Goal: Task Accomplishment & Management: Manage account settings

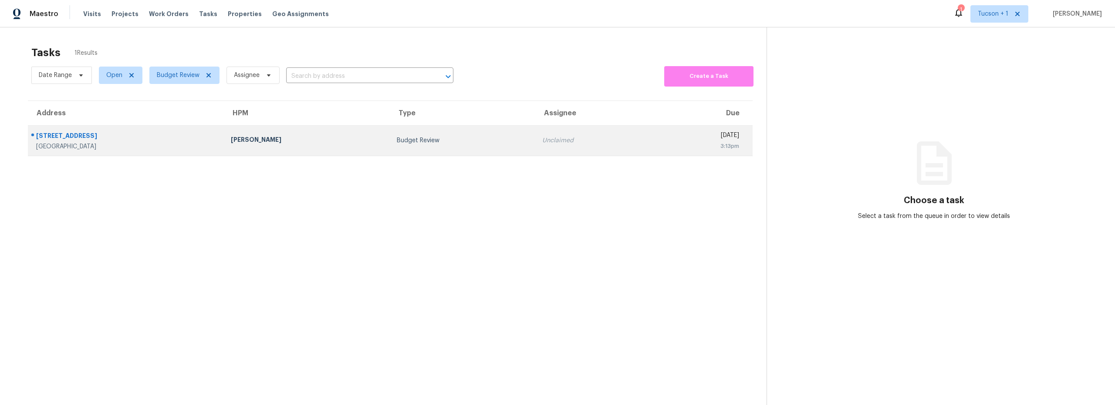
click at [178, 147] on div "Albuquerque, NM, 87123" at bounding box center [126, 146] width 181 height 9
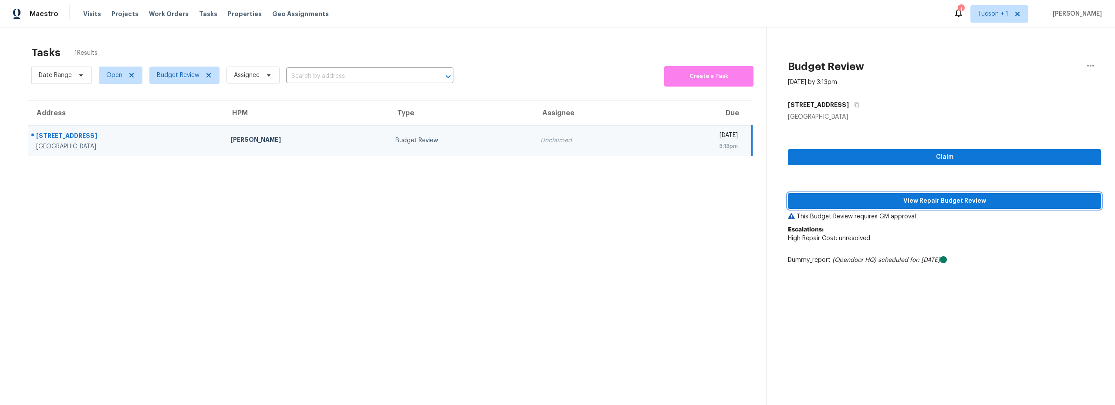
click at [864, 205] on span "View Repair Budget Review" at bounding box center [944, 201] width 299 height 11
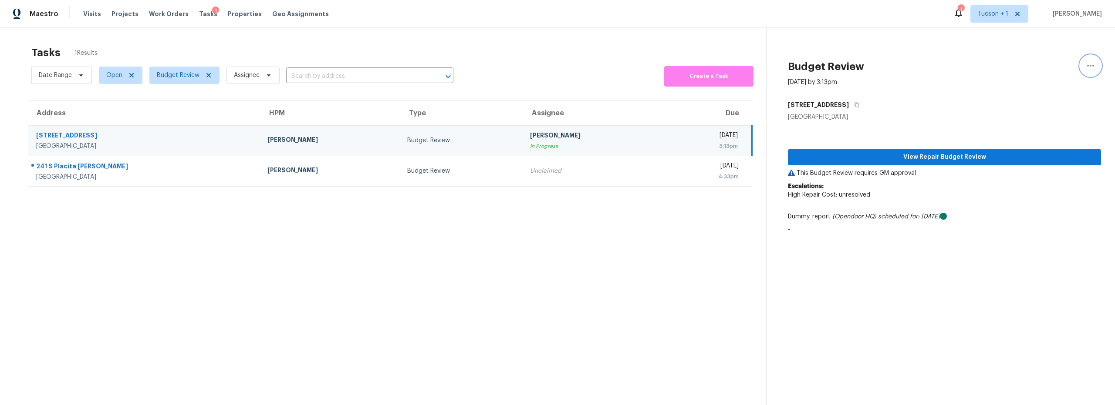
click at [1087, 67] on icon "button" at bounding box center [1090, 66] width 10 height 10
click at [1030, 67] on div "Unclaim this task" at bounding box center [1034, 67] width 68 height 9
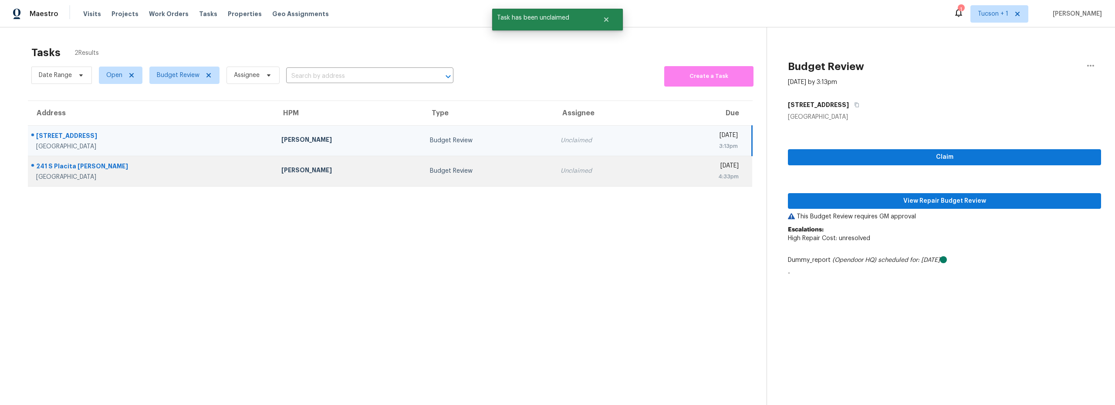
click at [430, 170] on div "Budget Review" at bounding box center [488, 171] width 116 height 9
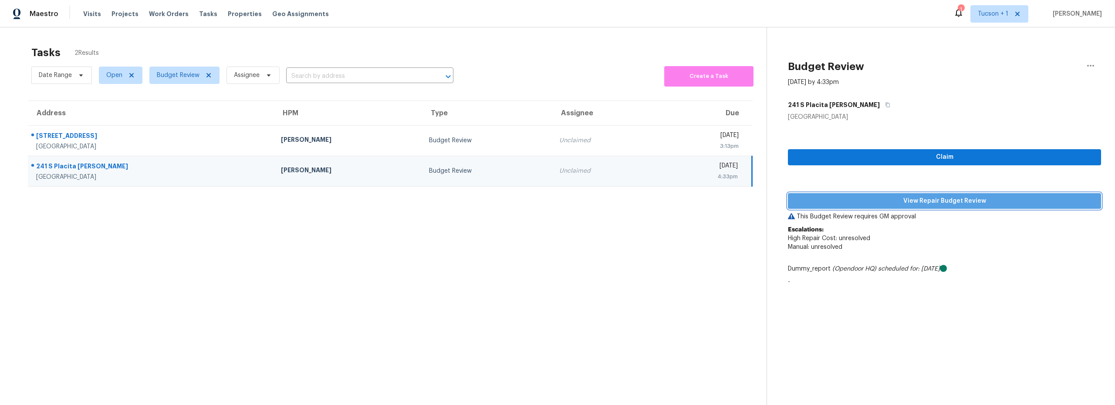
click at [936, 203] on span "View Repair Budget Review" at bounding box center [944, 201] width 299 height 11
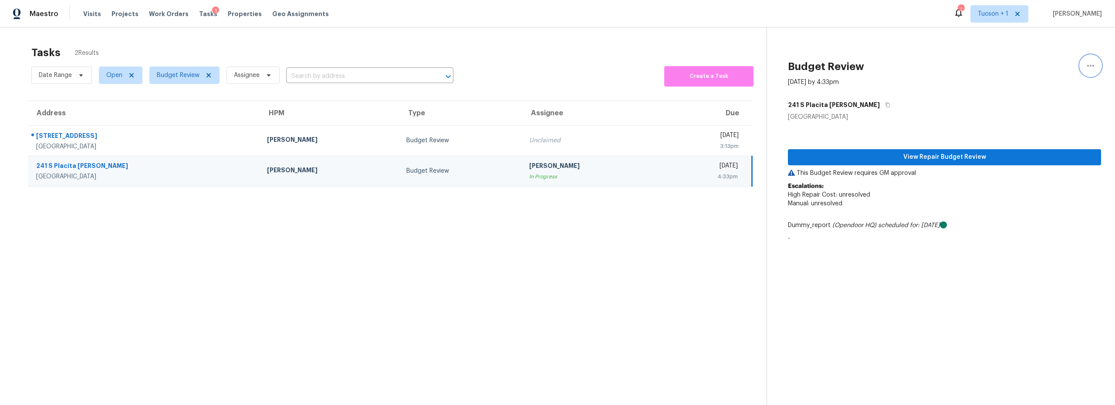
click at [1085, 64] on icon "button" at bounding box center [1090, 66] width 10 height 10
click at [1042, 68] on div "Unclaim this task" at bounding box center [1034, 67] width 68 height 9
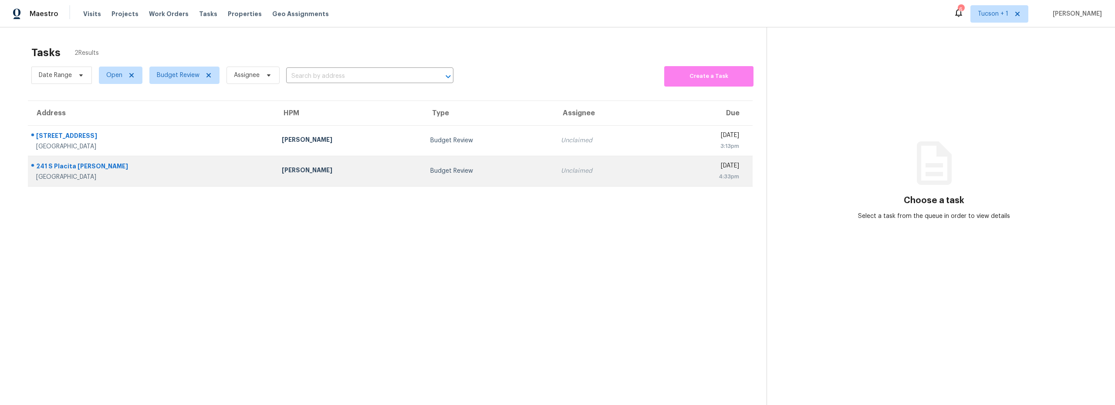
click at [334, 174] on div "[PERSON_NAME]" at bounding box center [349, 171] width 135 height 11
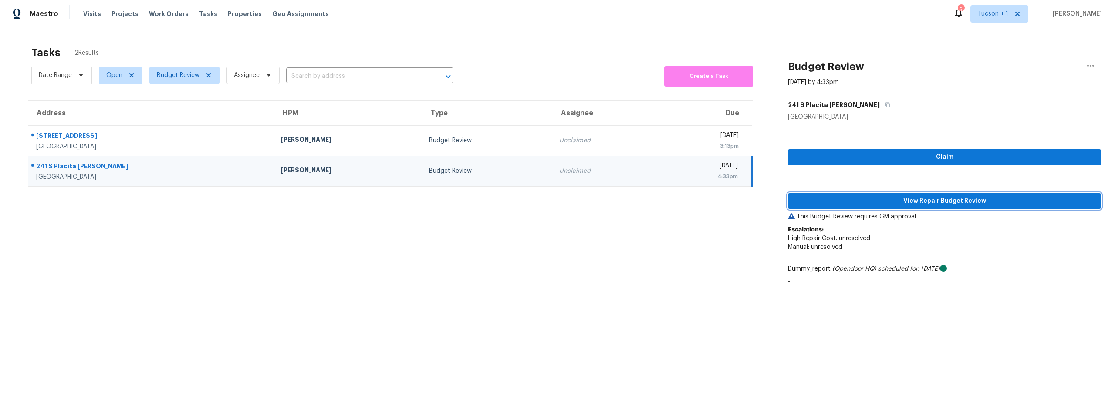
click at [926, 200] on span "View Repair Budget Review" at bounding box center [944, 201] width 299 height 11
click at [1085, 68] on icon "button" at bounding box center [1090, 66] width 10 height 10
click at [1086, 68] on icon "button" at bounding box center [1090, 66] width 10 height 10
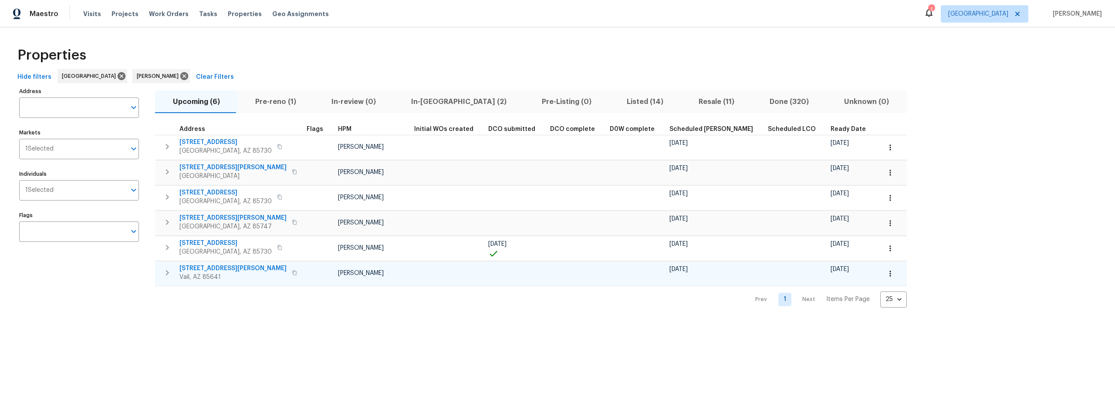
click at [886, 272] on icon "button" at bounding box center [890, 274] width 9 height 9
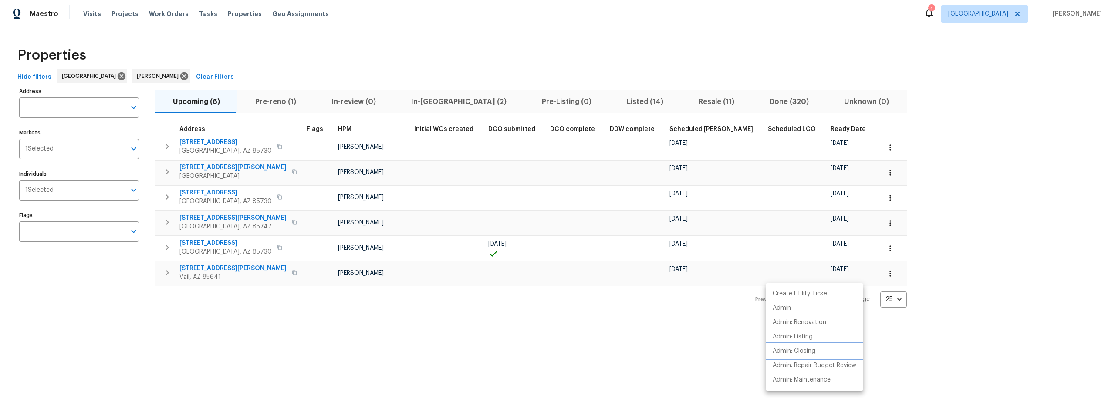
click at [804, 354] on p "Admin: Closing" at bounding box center [794, 351] width 43 height 9
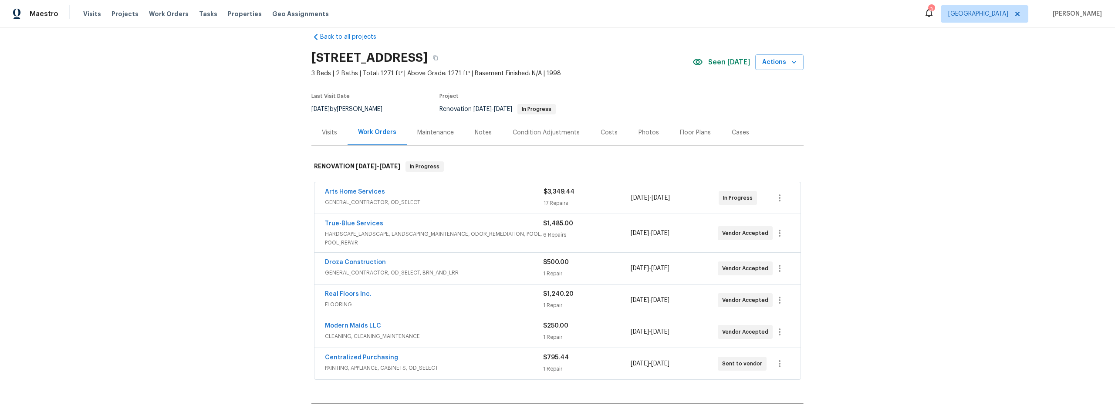
scroll to position [29, 0]
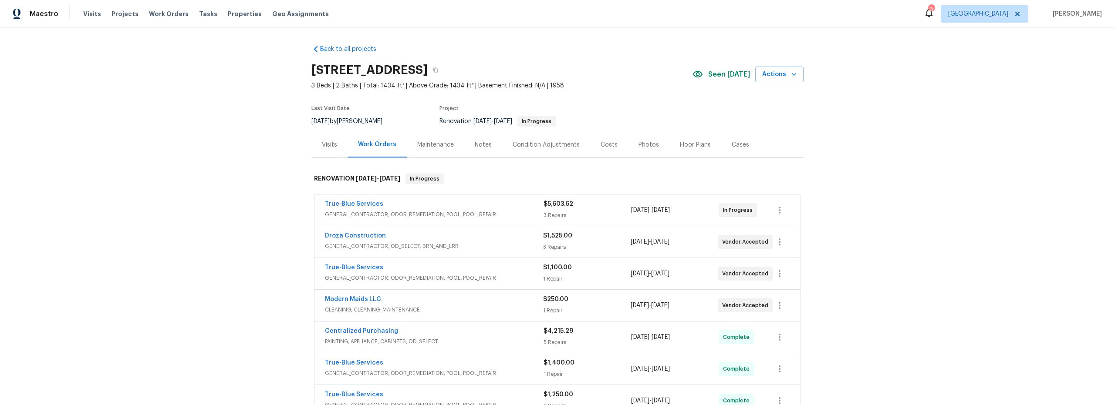
click at [478, 144] on div "Notes" at bounding box center [483, 145] width 17 height 9
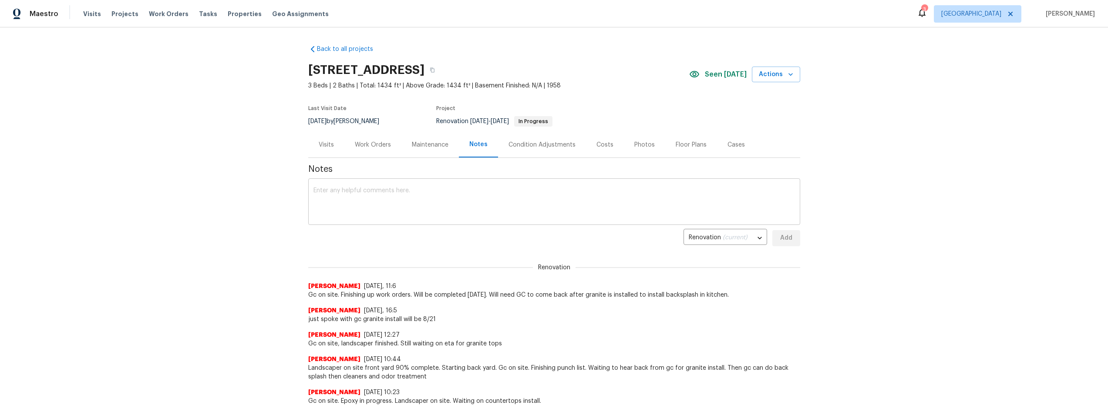
click at [429, 209] on textarea at bounding box center [555, 203] width 482 height 30
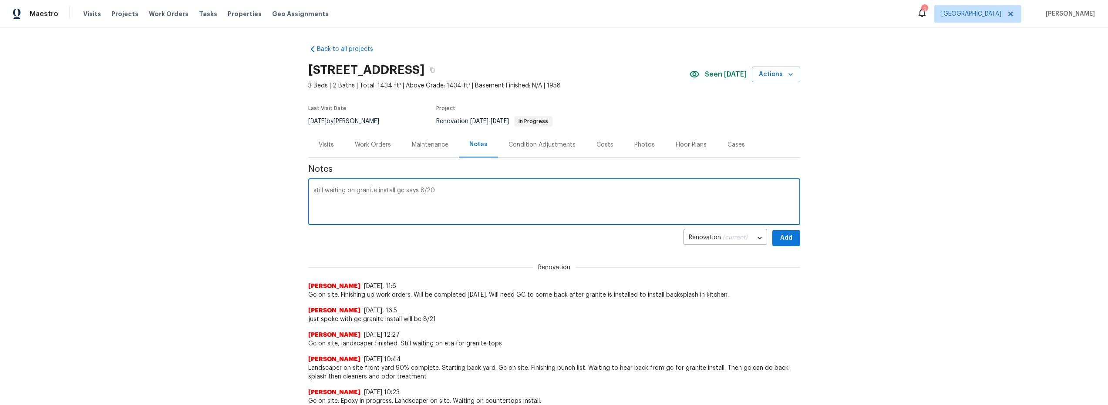
type textarea "still waiting on granite install gc says 8/20"
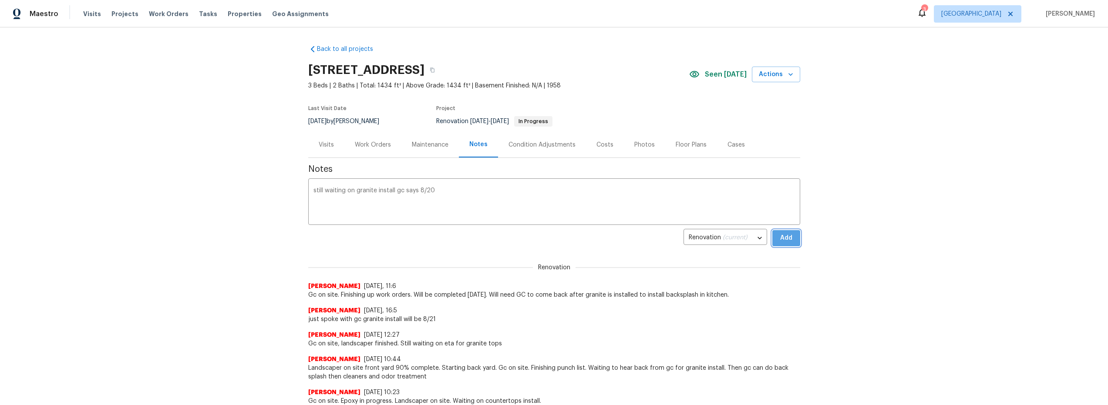
click at [782, 240] on span "Add" at bounding box center [787, 238] width 14 height 11
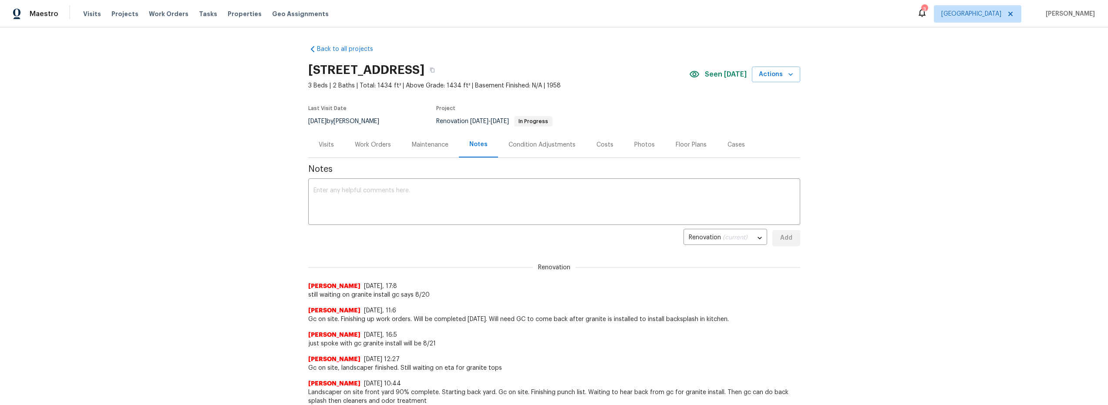
click at [426, 144] on div "Maintenance" at bounding box center [430, 145] width 37 height 9
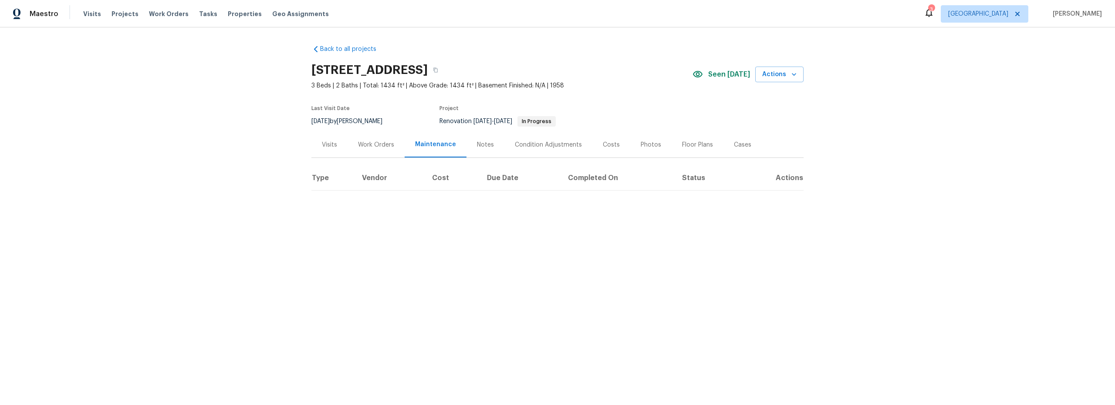
click at [380, 146] on div "Work Orders" at bounding box center [376, 145] width 36 height 9
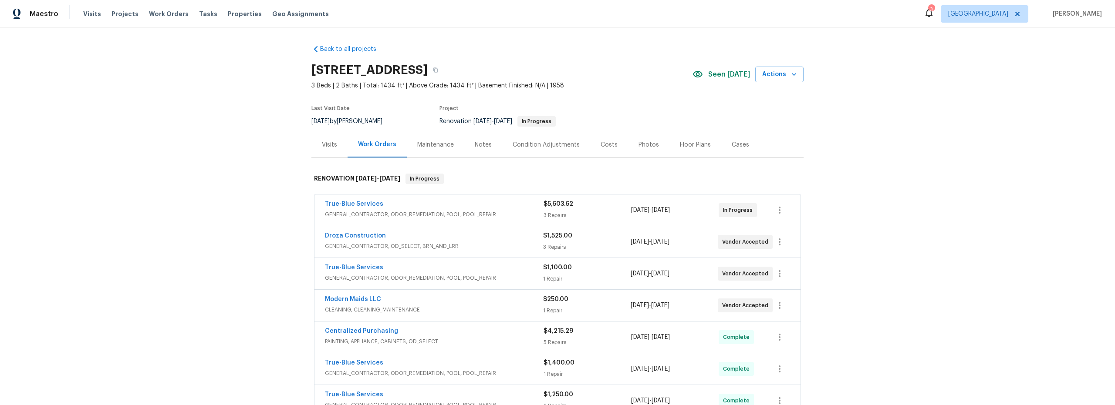
click at [428, 144] on div "Maintenance" at bounding box center [435, 145] width 37 height 9
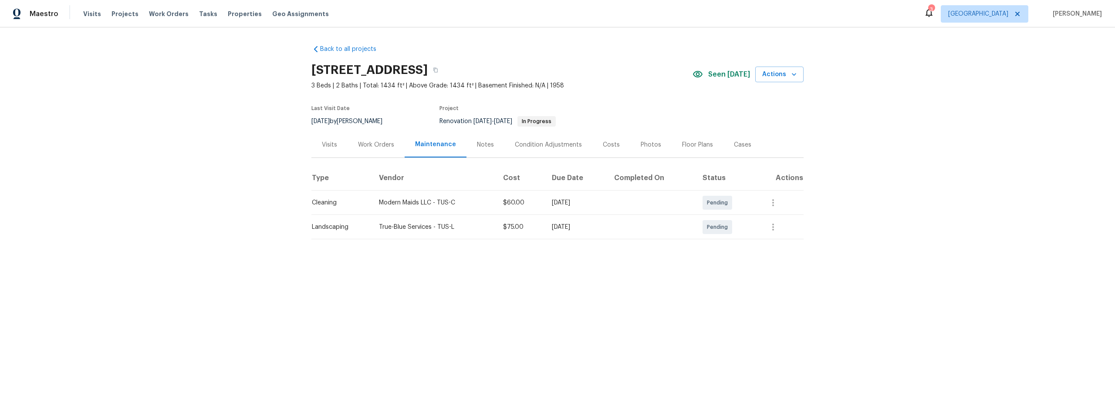
click at [374, 147] on div "Work Orders" at bounding box center [376, 145] width 36 height 9
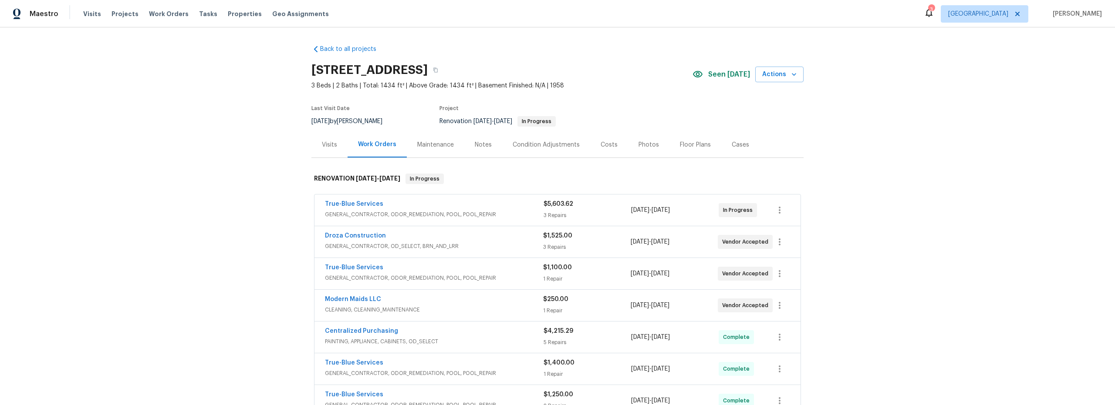
click at [433, 145] on div "Maintenance" at bounding box center [435, 145] width 37 height 9
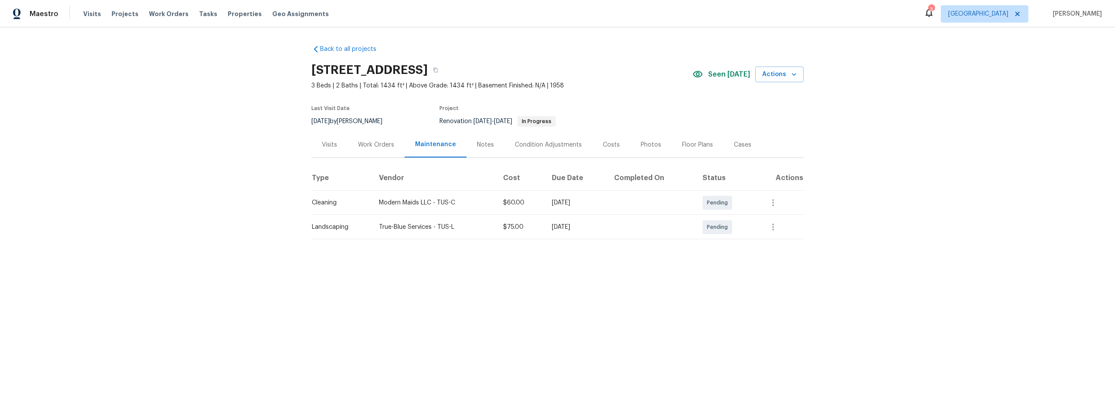
click at [372, 145] on div "Work Orders" at bounding box center [376, 145] width 36 height 9
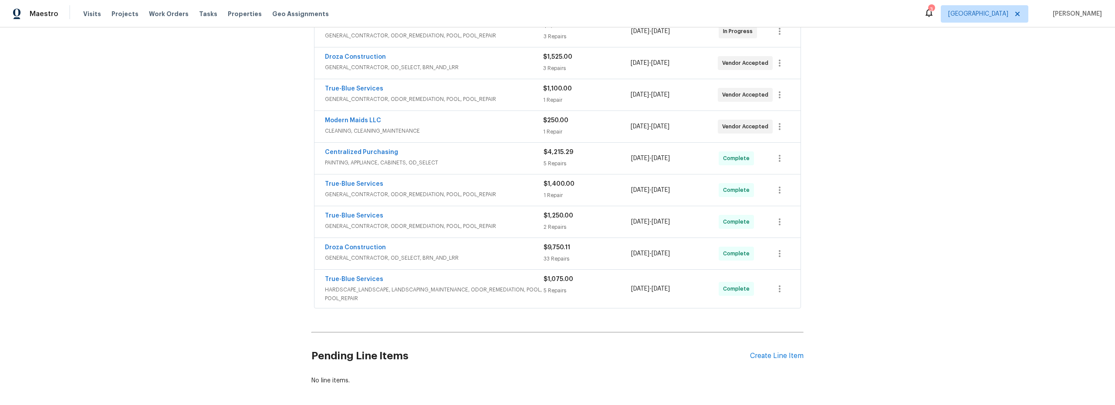
scroll to position [5, 0]
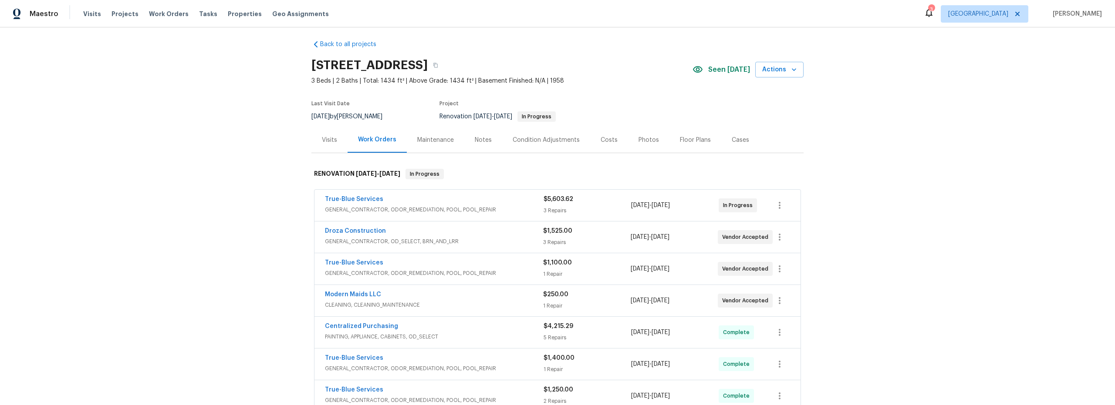
click at [608, 136] on div "Costs" at bounding box center [609, 140] width 17 height 9
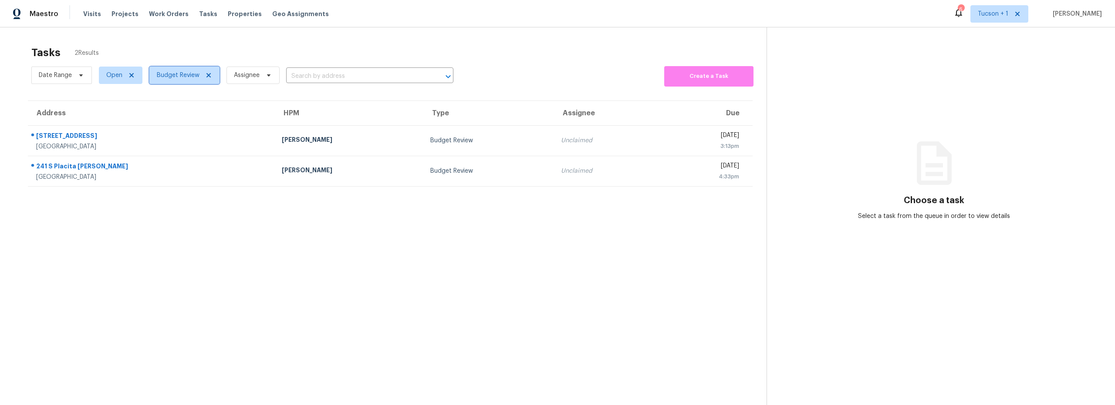
click at [182, 80] on span "Budget Review" at bounding box center [184, 75] width 70 height 17
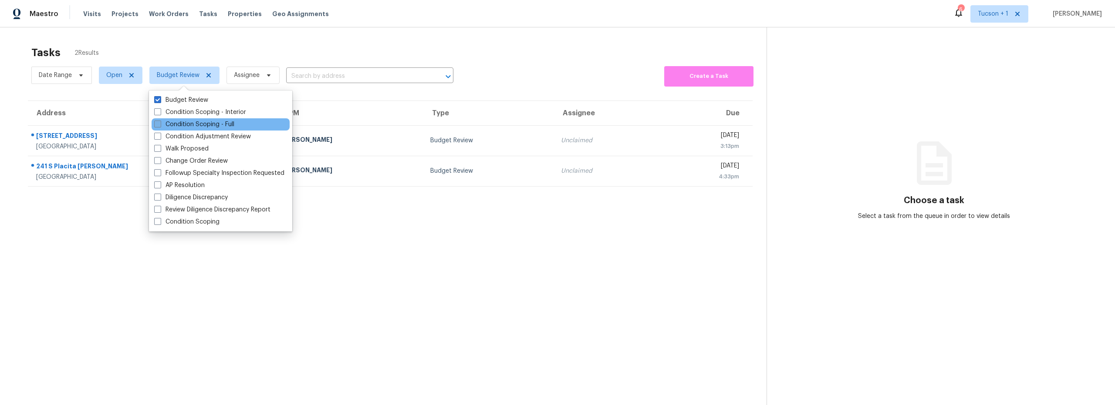
click at [190, 125] on label "Condition Scoping - Full" at bounding box center [194, 124] width 80 height 9
click at [160, 125] on input "Condition Scoping - Full" at bounding box center [157, 123] width 6 height 6
checkbox input "true"
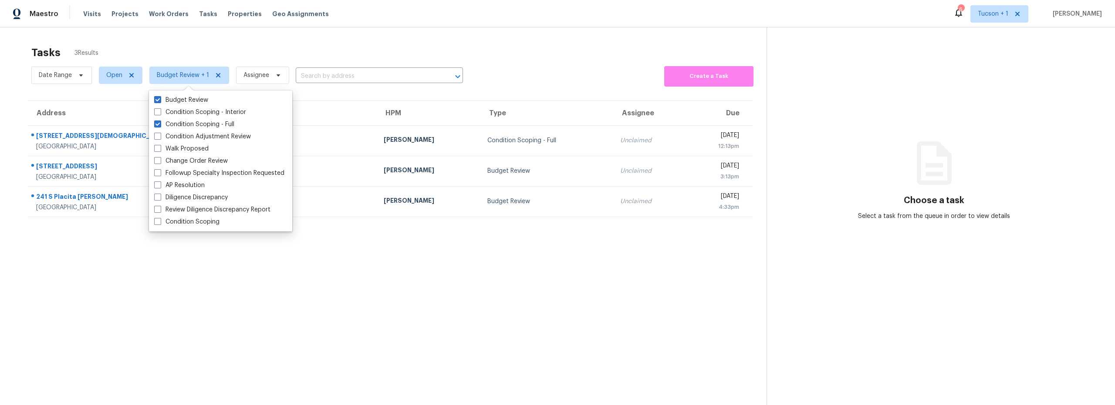
click at [229, 278] on section "Tasks 3 Results Date Range Open Budget Review + 1 Assignee ​ Create a Task Addr…" at bounding box center [390, 237] width 753 height 392
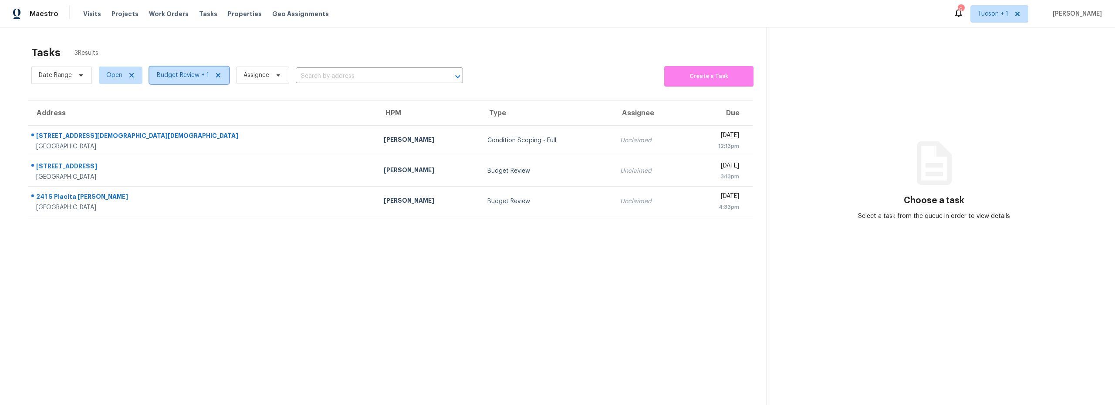
click at [204, 77] on span "Budget Review + 1" at bounding box center [183, 75] width 52 height 9
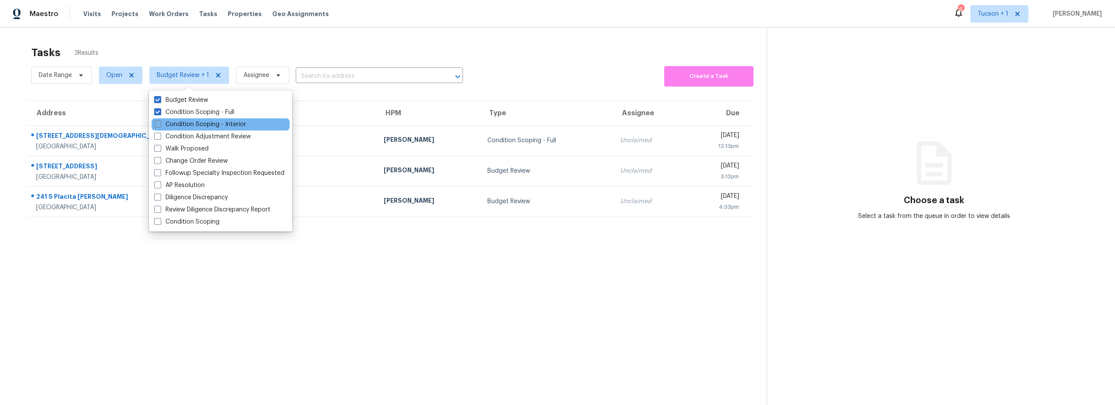
click at [195, 125] on label "Condition Scoping - Interior" at bounding box center [200, 124] width 92 height 9
click at [160, 125] on input "Condition Scoping - Interior" at bounding box center [157, 123] width 6 height 6
checkbox input "true"
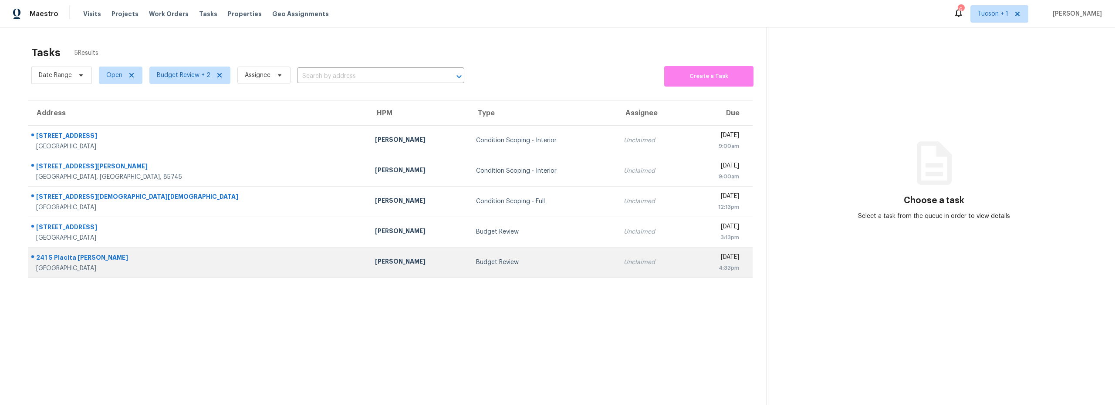
click at [181, 247] on td "241 S Placita Arcos Green Valley, AZ, 85614" at bounding box center [198, 262] width 340 height 30
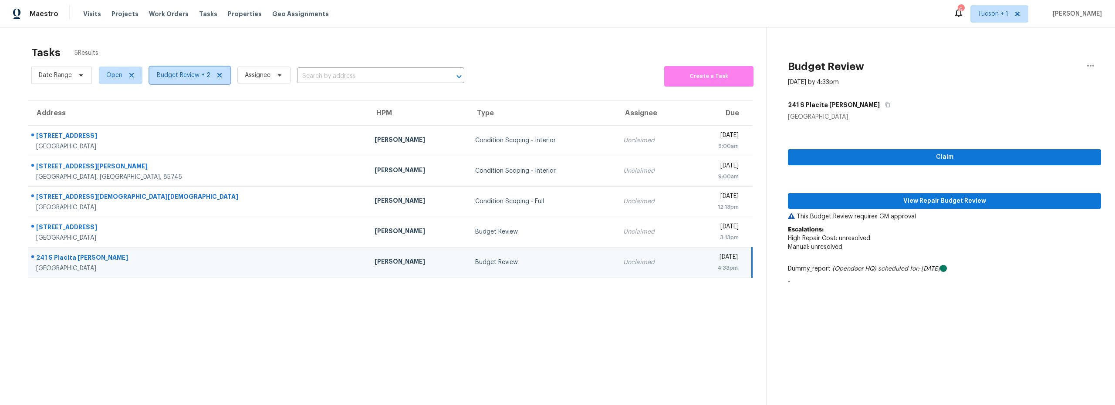
drag, startPoint x: 201, startPoint y: 76, endPoint x: 197, endPoint y: 85, distance: 10.2
click at [200, 76] on span "Budget Review + 2" at bounding box center [184, 75] width 54 height 9
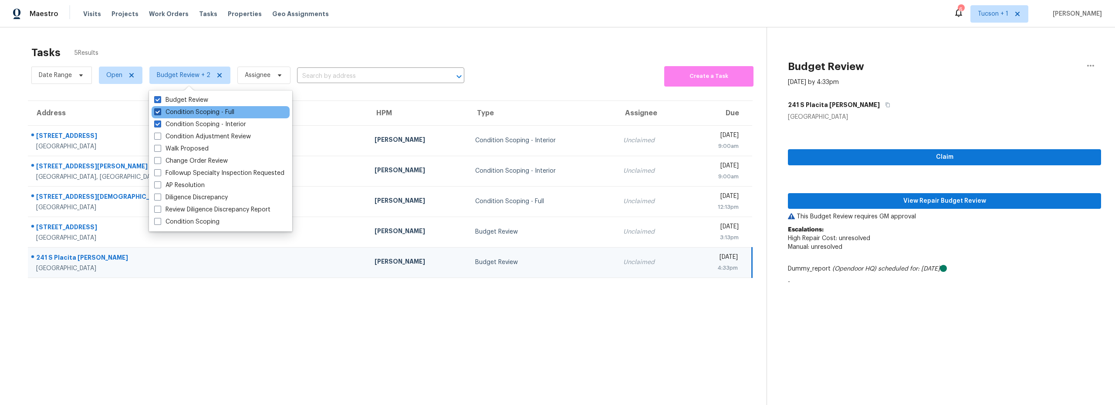
click at [184, 111] on label "Condition Scoping - Full" at bounding box center [194, 112] width 80 height 9
click at [160, 111] on input "Condition Scoping - Full" at bounding box center [157, 111] width 6 height 6
checkbox input "false"
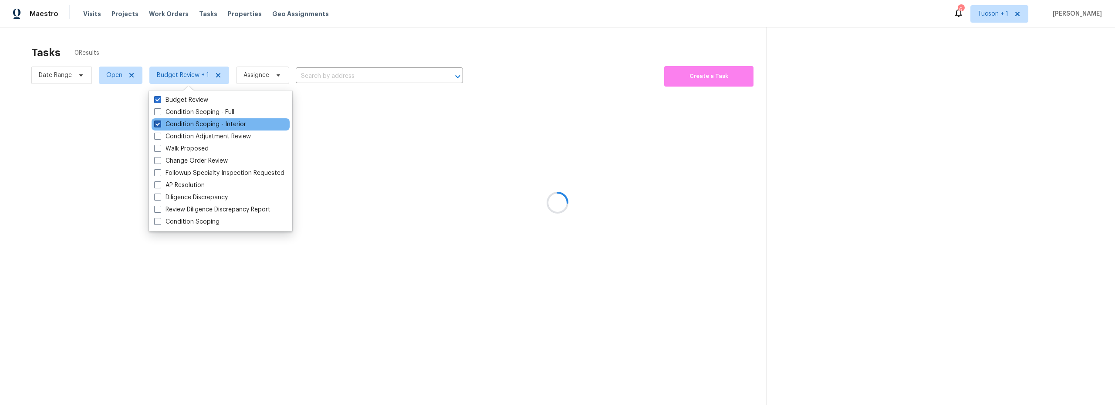
click at [182, 122] on label "Condition Scoping - Interior" at bounding box center [200, 124] width 92 height 9
click at [160, 122] on input "Condition Scoping - Interior" at bounding box center [157, 123] width 6 height 6
checkbox input "false"
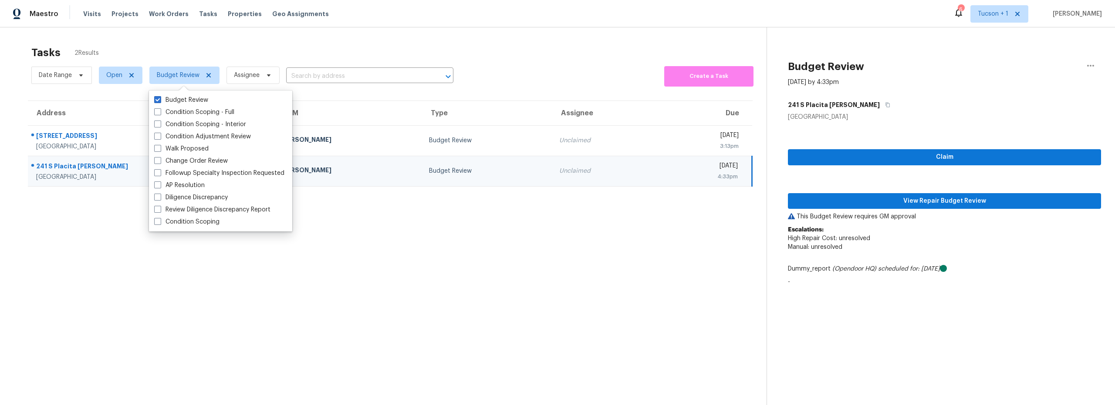
drag, startPoint x: 74, startPoint y: 214, endPoint x: 79, endPoint y: 215, distance: 4.9
click at [74, 214] on section "Tasks 2 Results Date Range Open Budget Review Assignee ​ Create a Task Address …" at bounding box center [390, 237] width 753 height 392
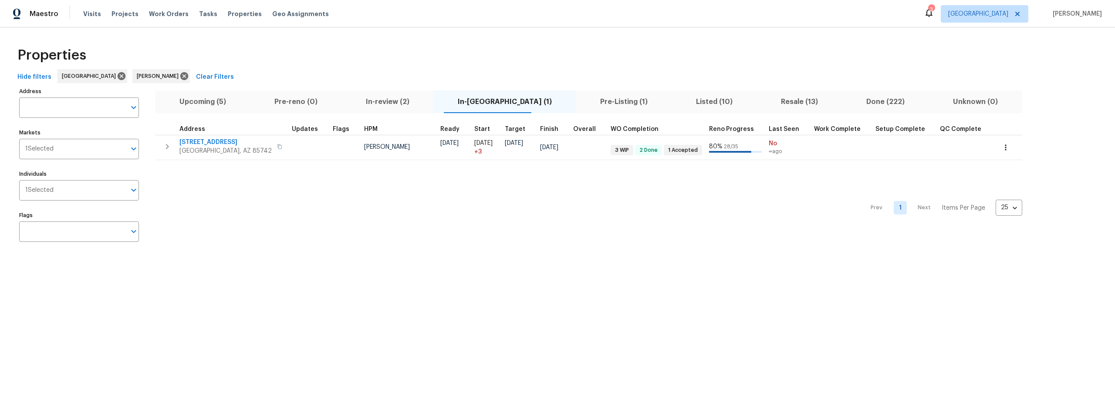
click at [762, 101] on span "Resale (13)" at bounding box center [799, 102] width 75 height 12
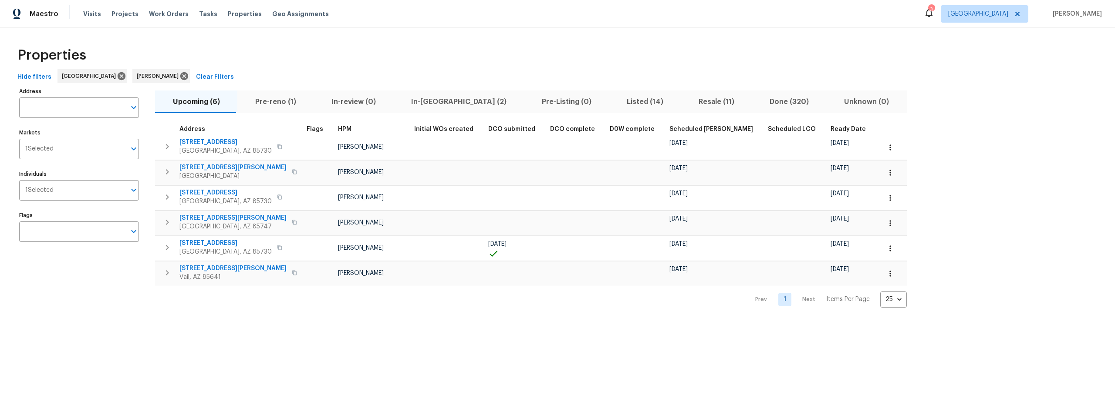
click at [614, 102] on span "Listed (14)" at bounding box center [644, 102] width 61 height 12
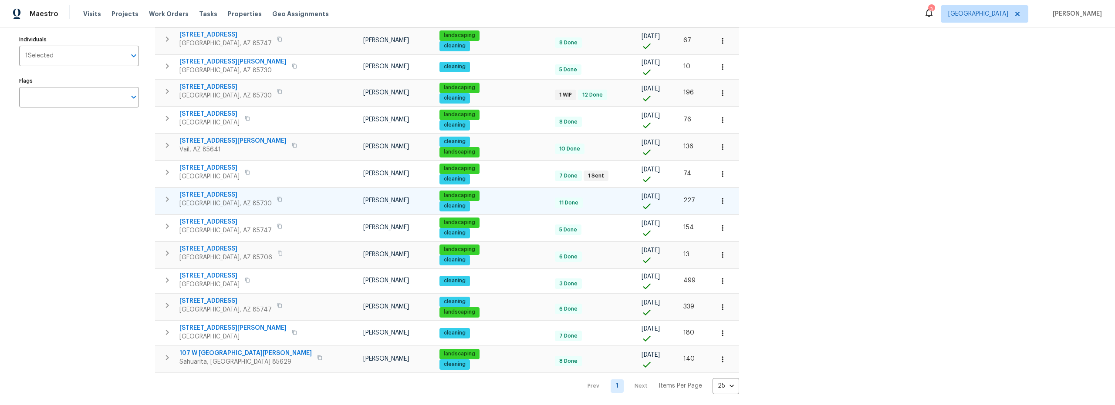
scroll to position [144, 0]
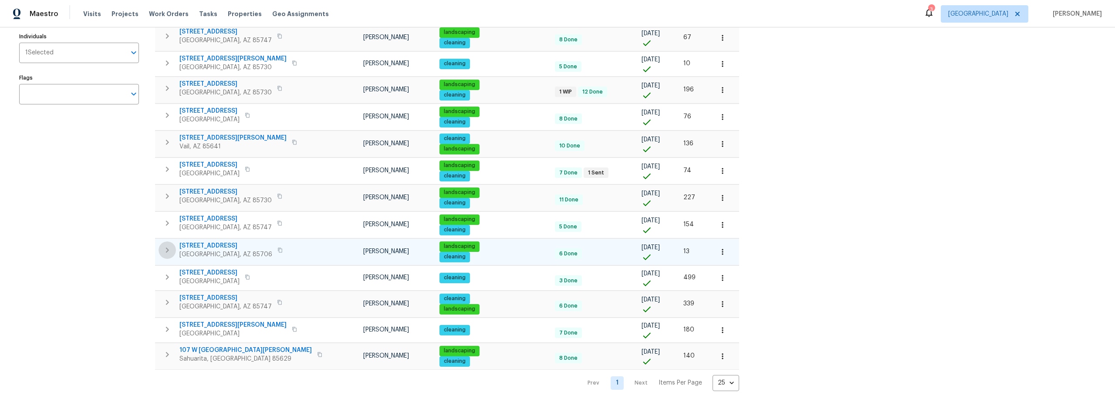
click at [166, 247] on icon "button" at bounding box center [167, 250] width 10 height 10
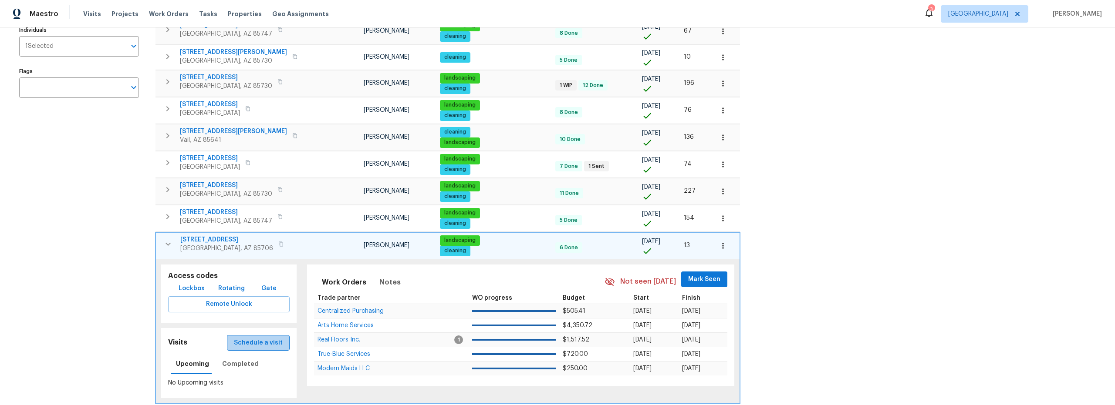
click at [251, 344] on span "Schedule a visit" at bounding box center [258, 343] width 49 height 11
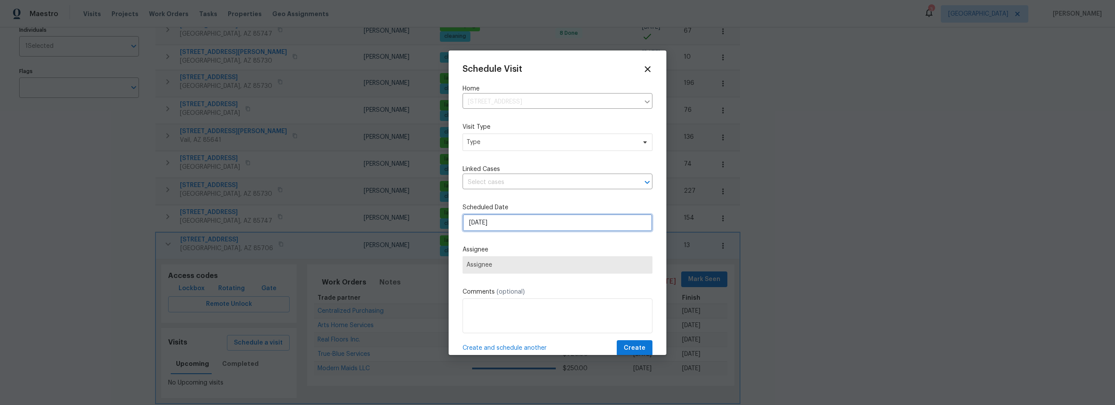
click at [513, 218] on input "8/18/2025" at bounding box center [557, 222] width 190 height 17
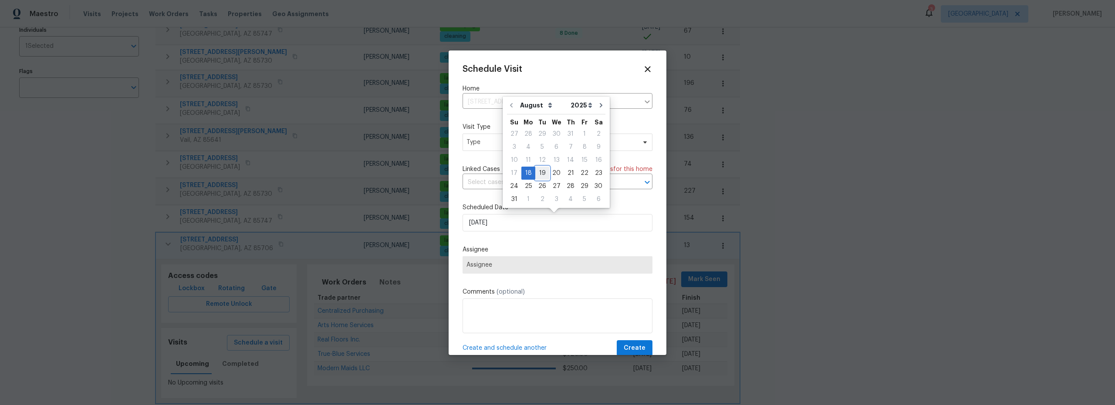
click at [541, 174] on div "19" at bounding box center [542, 173] width 14 height 12
type input "8/19/2025"
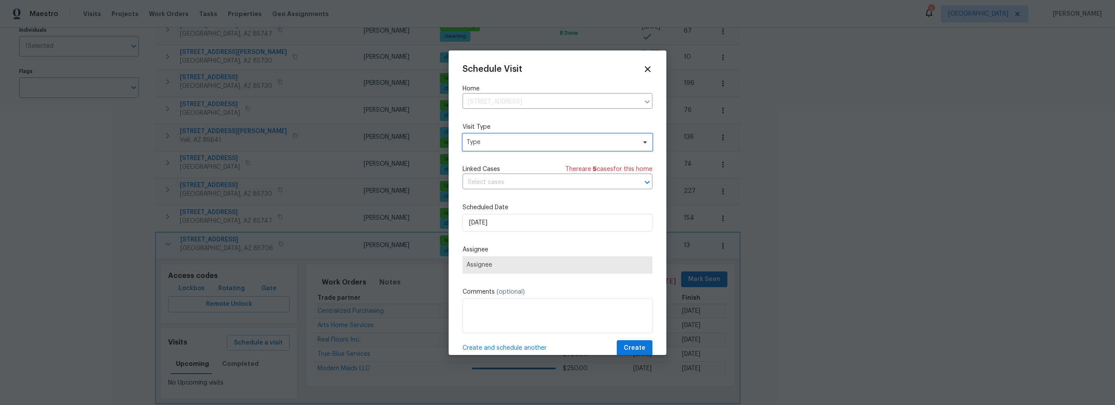
click at [520, 141] on span "Type" at bounding box center [550, 142] width 169 height 9
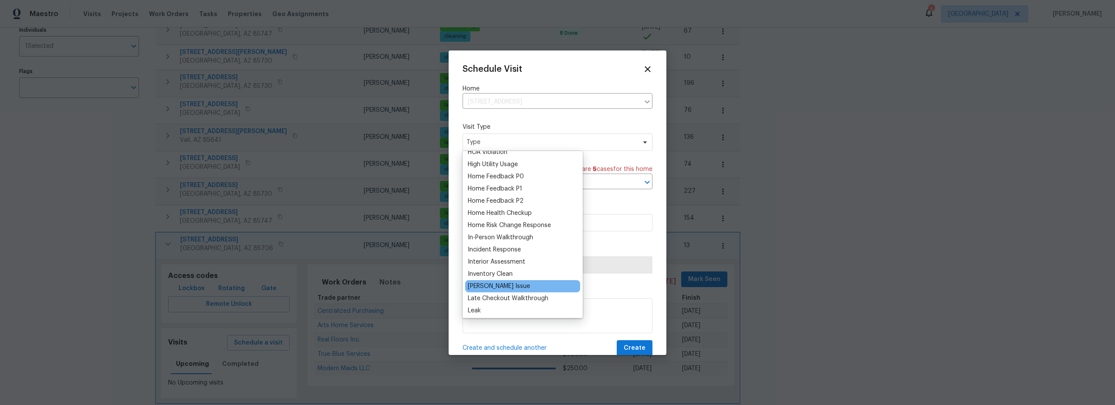
scroll to position [252, 0]
click at [505, 274] on div "Inventory Clean" at bounding box center [490, 272] width 45 height 9
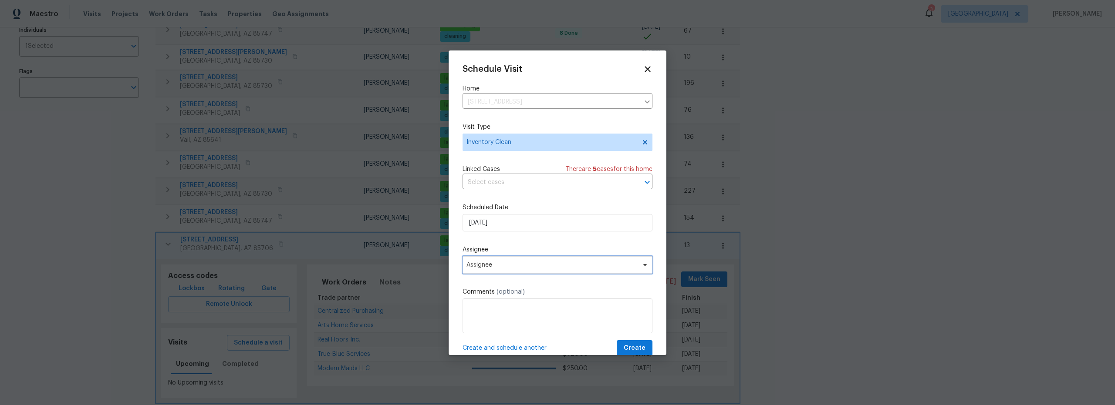
drag, startPoint x: 517, startPoint y: 267, endPoint x: 518, endPoint y: 252, distance: 14.8
click at [517, 267] on span "Assignee" at bounding box center [551, 265] width 171 height 7
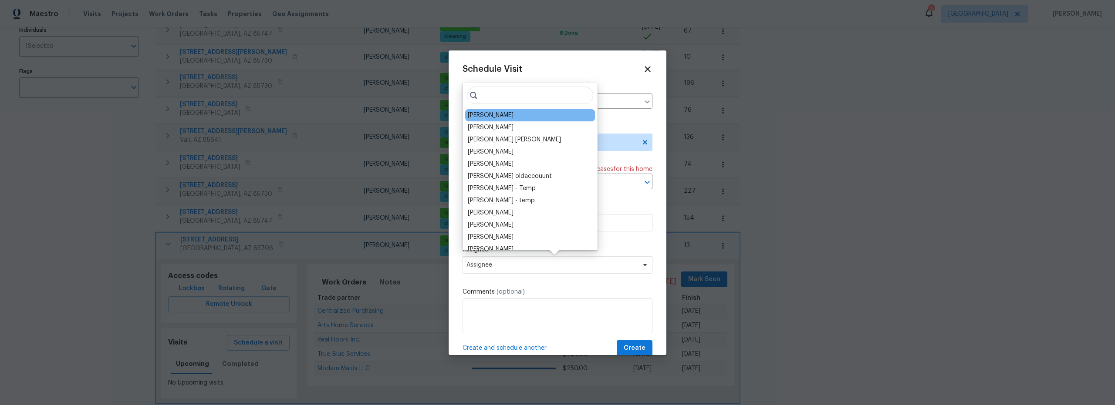
click at [491, 118] on div "[PERSON_NAME]" at bounding box center [491, 115] width 46 height 9
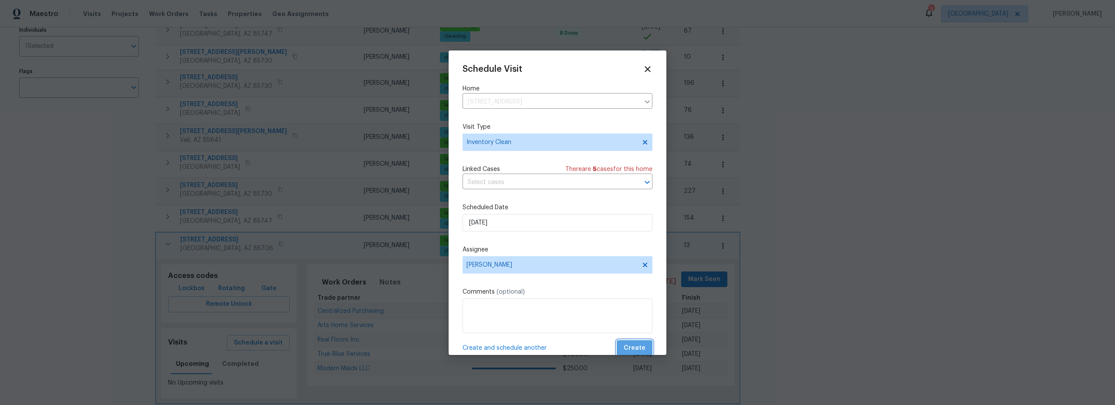
click at [630, 348] on span "Create" at bounding box center [635, 348] width 22 height 11
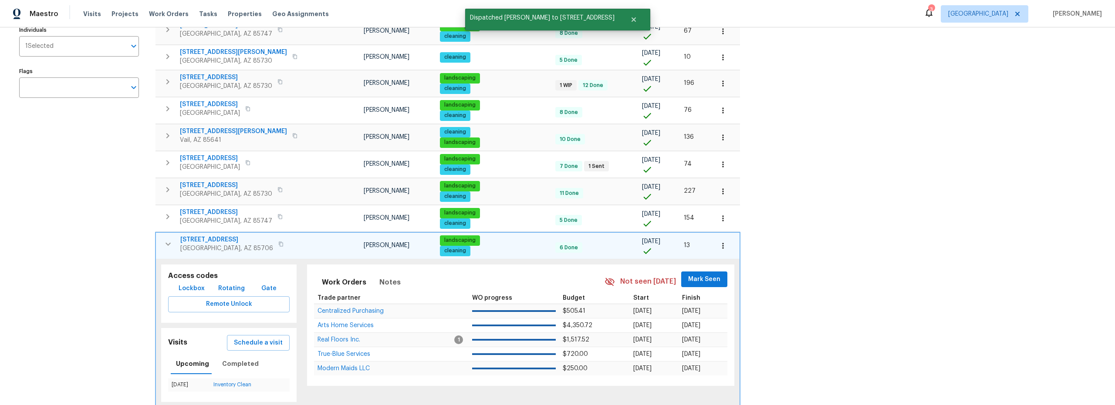
click at [164, 245] on icon "button" at bounding box center [168, 244] width 10 height 10
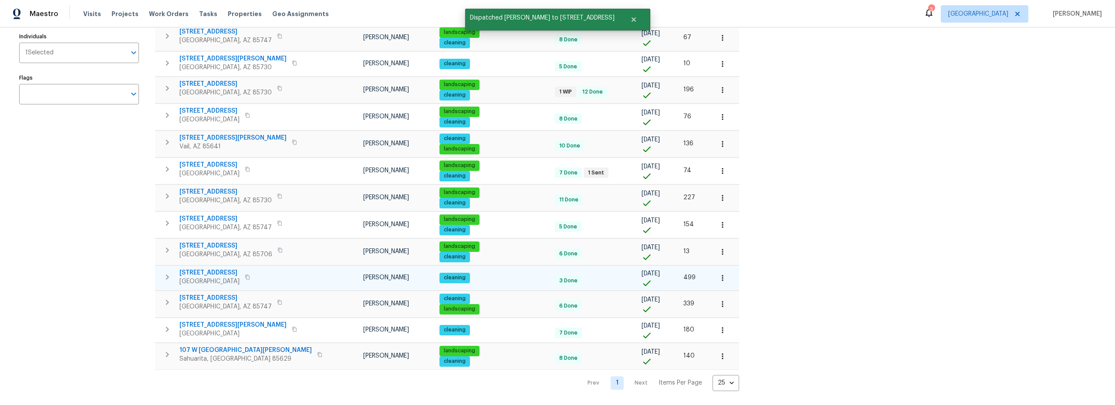
drag, startPoint x: 170, startPoint y: 270, endPoint x: 183, endPoint y: 273, distance: 13.4
click at [171, 272] on icon "button" at bounding box center [167, 277] width 10 height 10
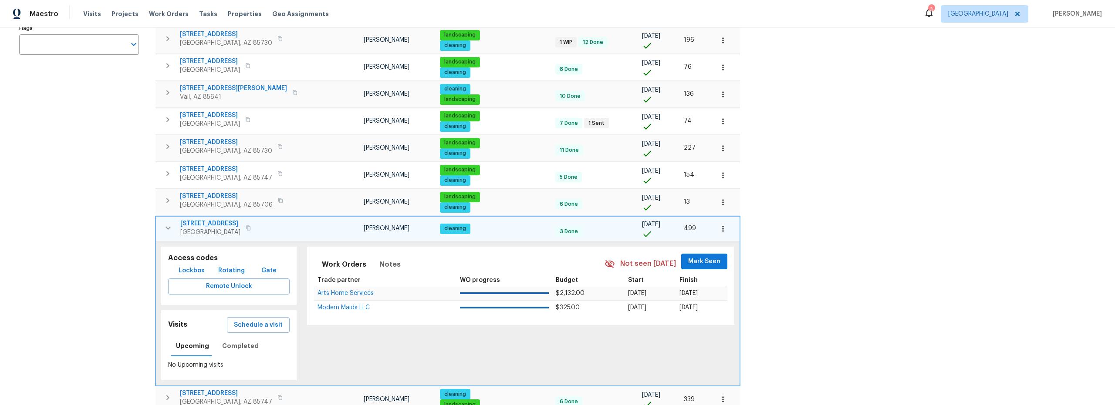
scroll to position [209, 0]
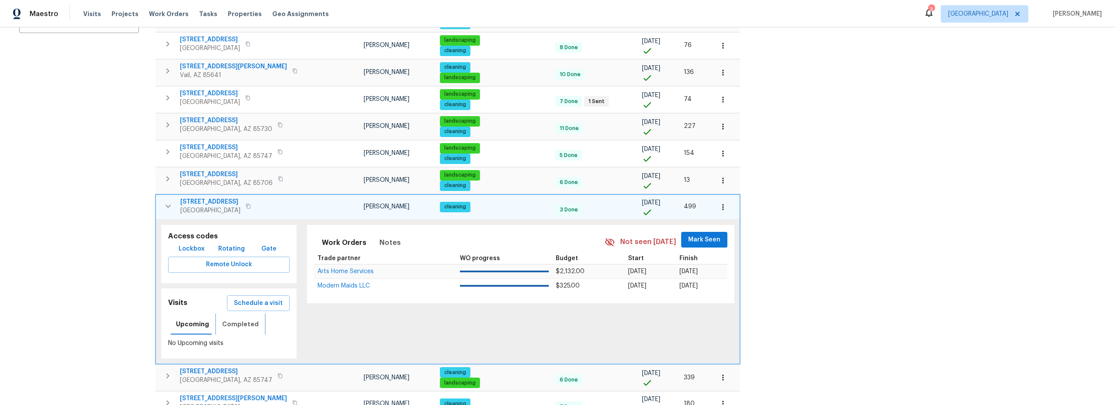
click at [237, 323] on span "Completed" at bounding box center [240, 324] width 37 height 11
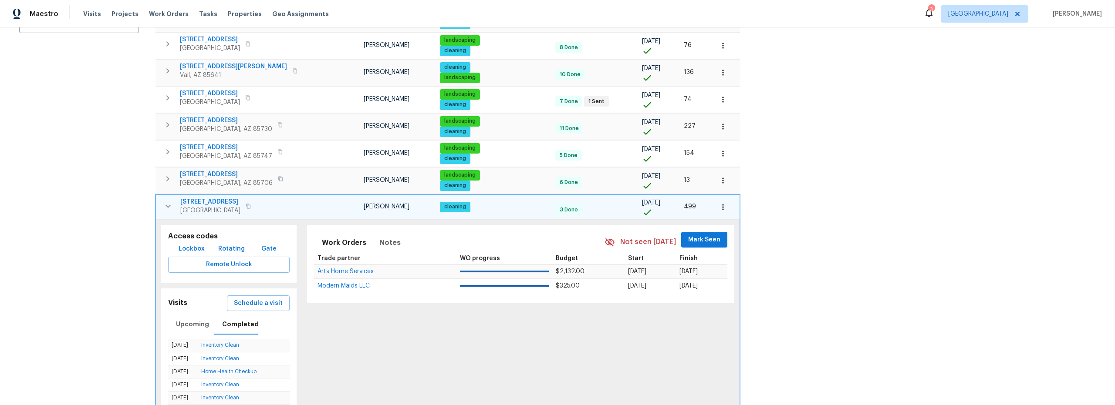
click at [169, 206] on icon "button" at bounding box center [167, 206] width 5 height 3
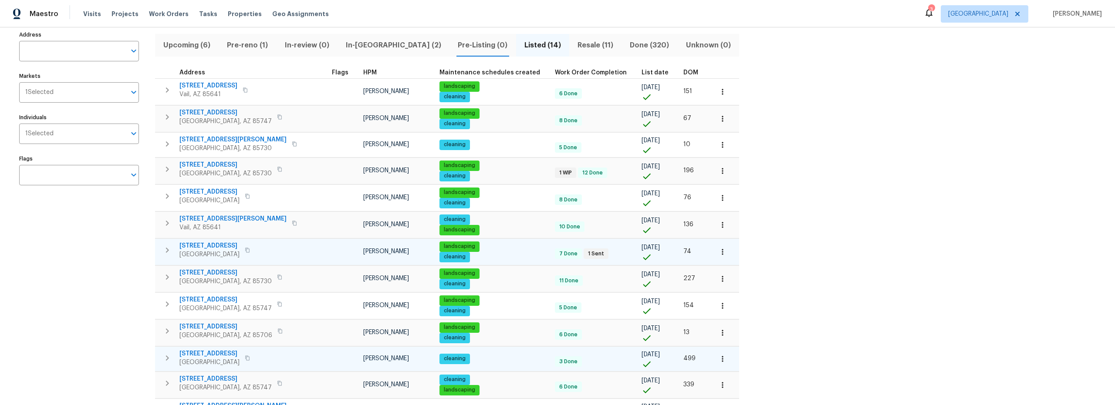
scroll to position [56, 0]
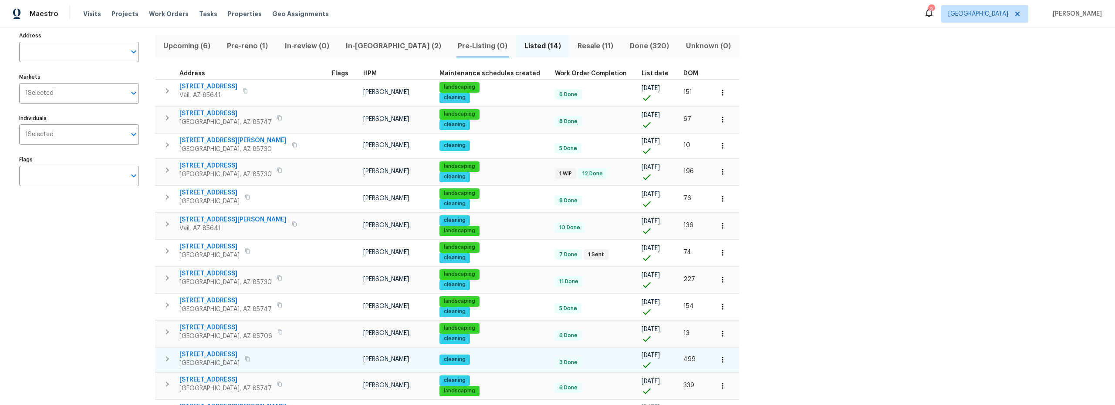
click at [574, 48] on span "Resale (11)" at bounding box center [595, 46] width 42 height 12
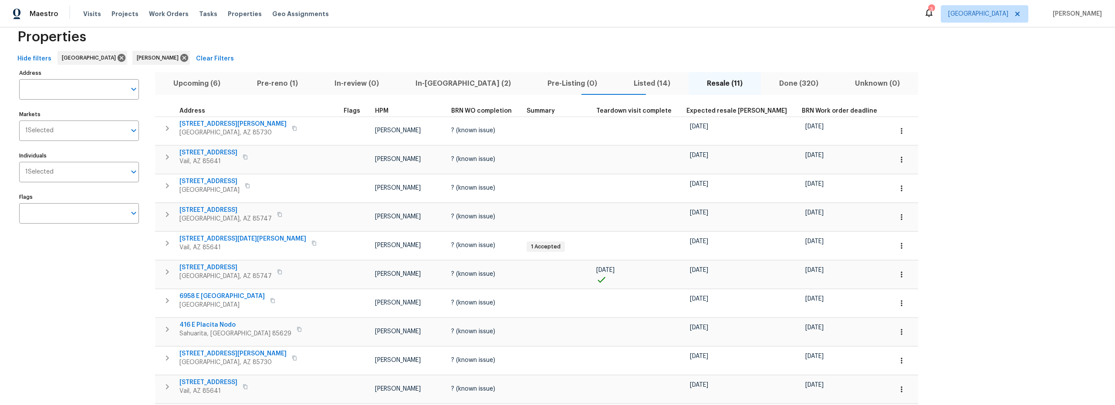
scroll to position [17, 0]
click at [621, 84] on span "Listed (14)" at bounding box center [652, 85] width 63 height 12
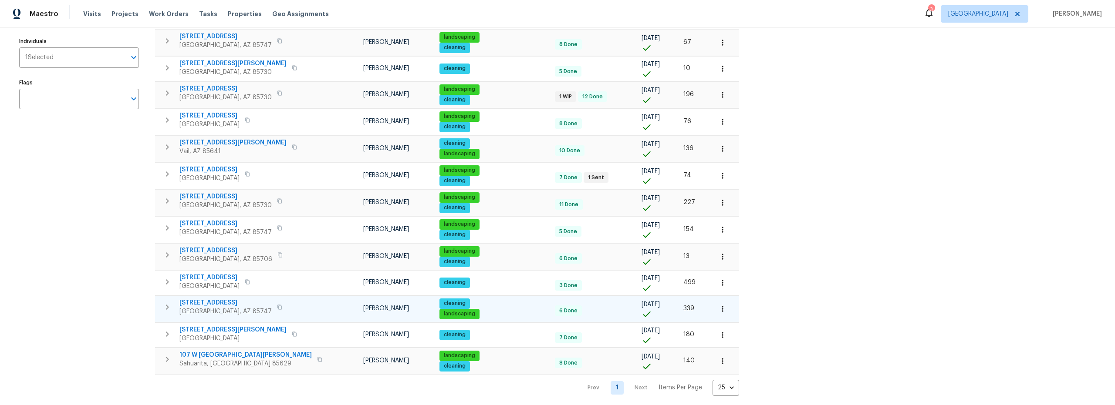
scroll to position [144, 0]
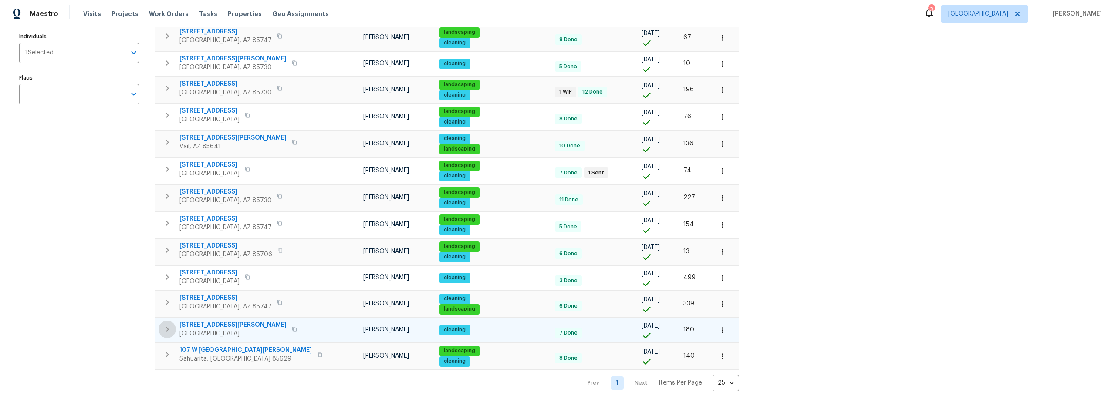
drag, startPoint x: 168, startPoint y: 322, endPoint x: 183, endPoint y: 324, distance: 14.9
click at [168, 324] on icon "button" at bounding box center [167, 329] width 10 height 10
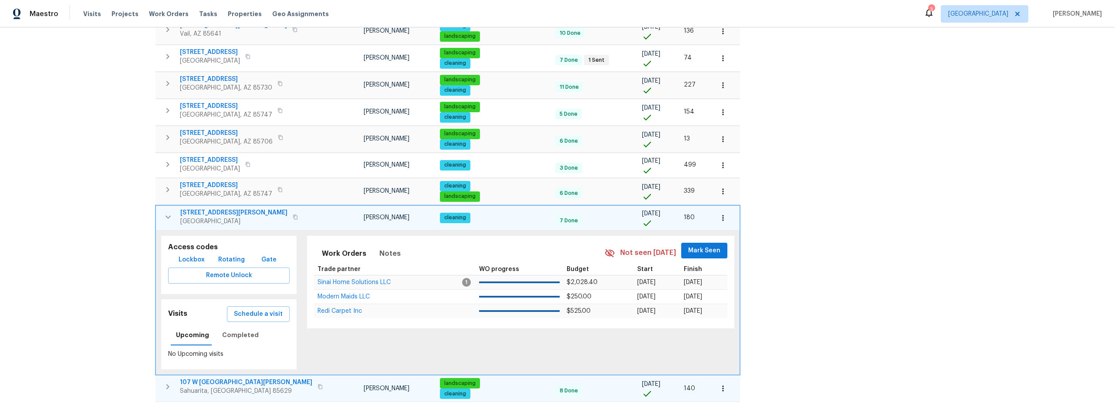
scroll to position [281, 0]
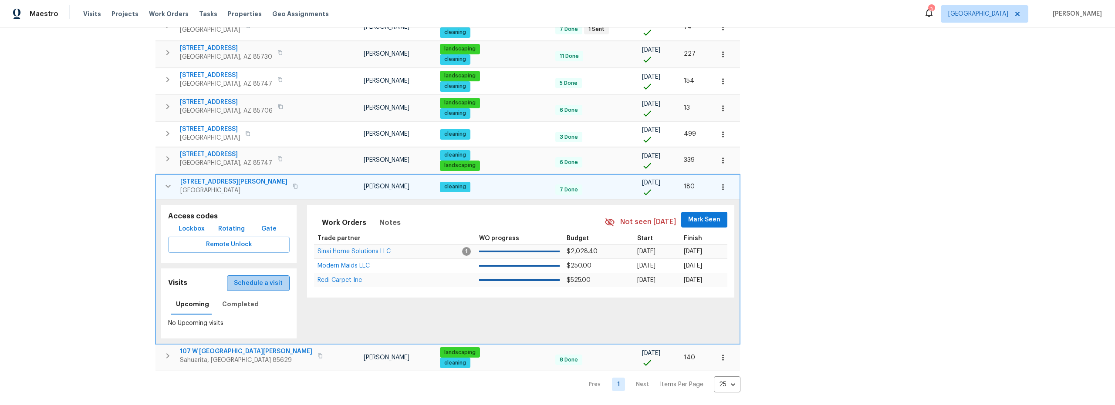
click at [246, 283] on span "Schedule a visit" at bounding box center [258, 283] width 49 height 11
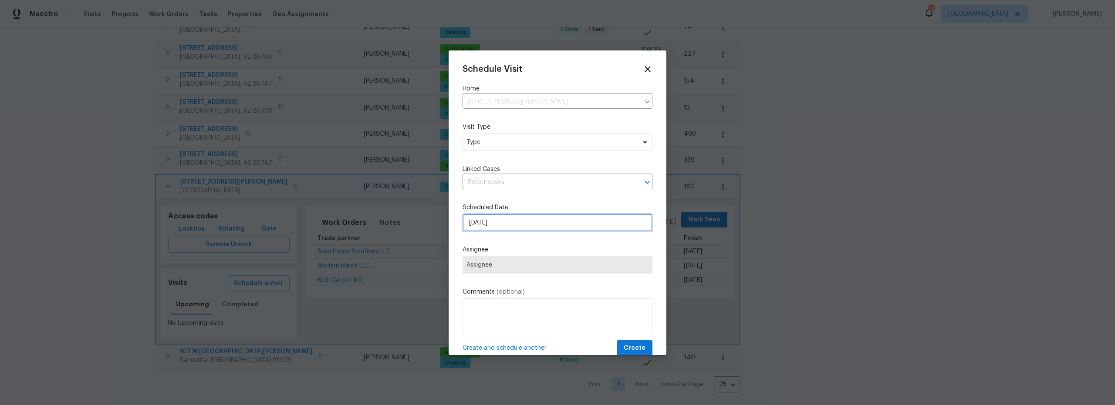
click at [497, 227] on input "8/18/2025" at bounding box center [557, 222] width 190 height 17
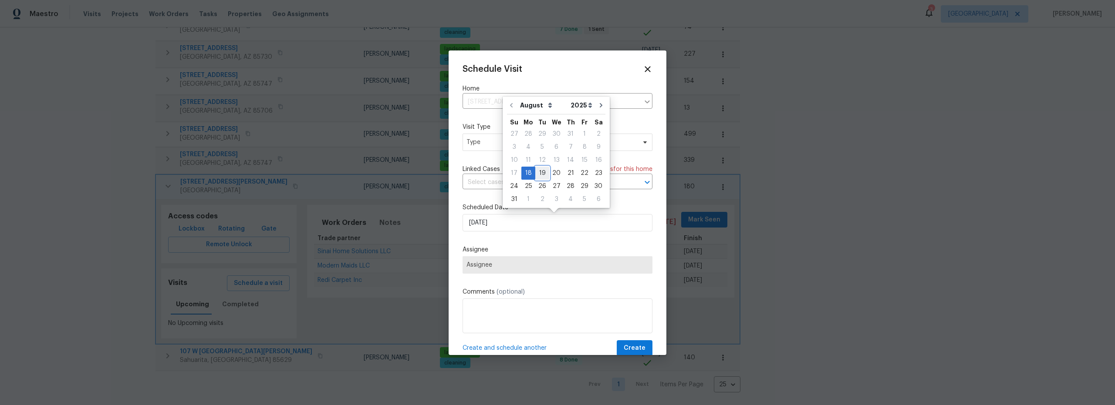
click at [540, 172] on div "19" at bounding box center [542, 173] width 14 height 12
type input "8/19/2025"
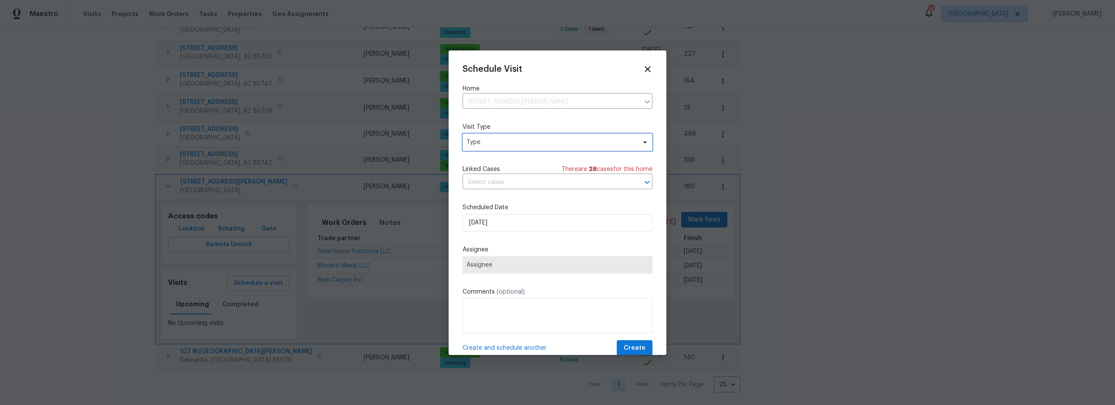
click at [523, 142] on span "Type" at bounding box center [550, 142] width 169 height 9
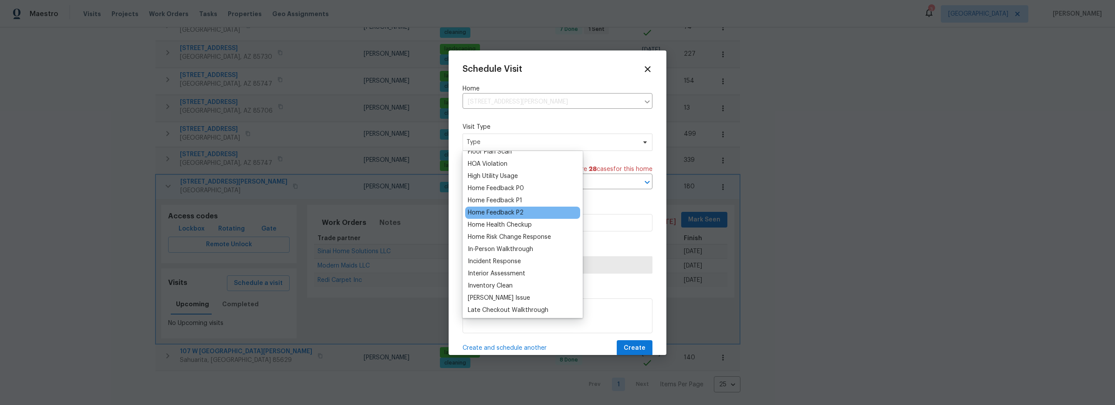
scroll to position [273, 0]
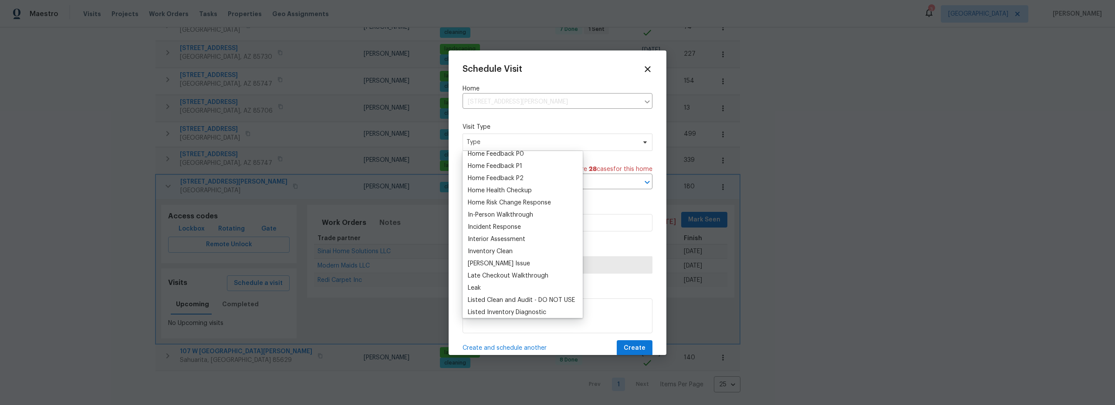
click at [499, 251] on div "Inventory Clean" at bounding box center [490, 251] width 45 height 9
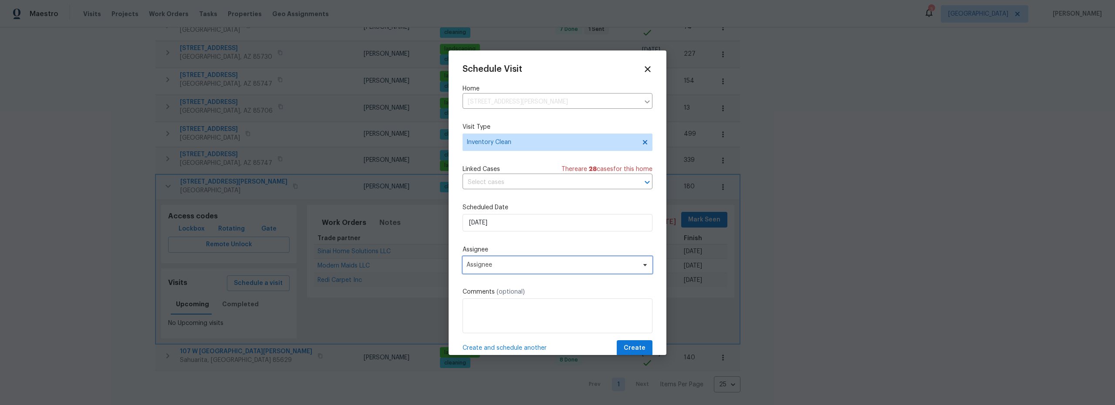
click at [543, 267] on span "Assignee" at bounding box center [551, 265] width 171 height 7
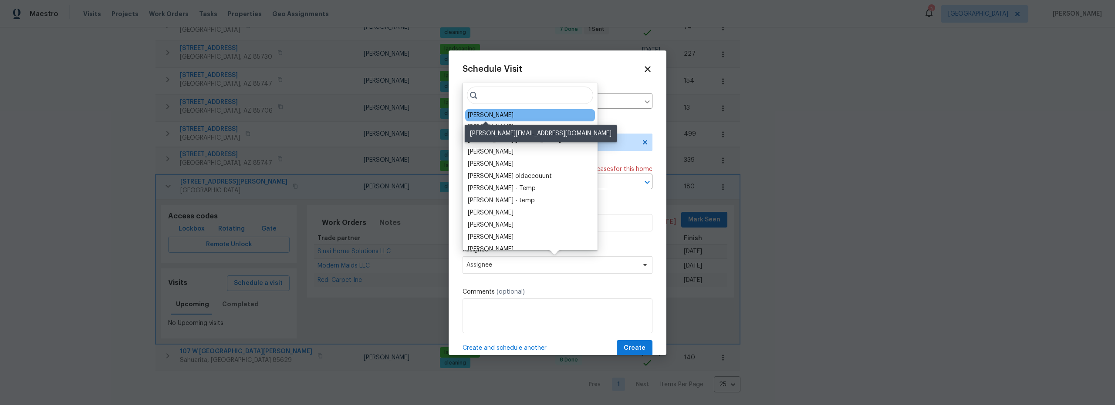
click at [490, 114] on div "[PERSON_NAME]" at bounding box center [491, 115] width 46 height 9
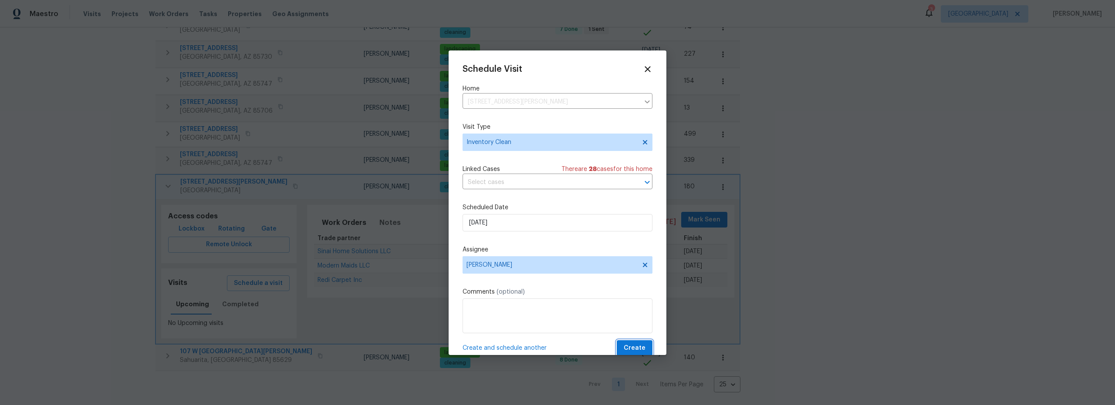
click at [637, 350] on span "Create" at bounding box center [635, 348] width 22 height 11
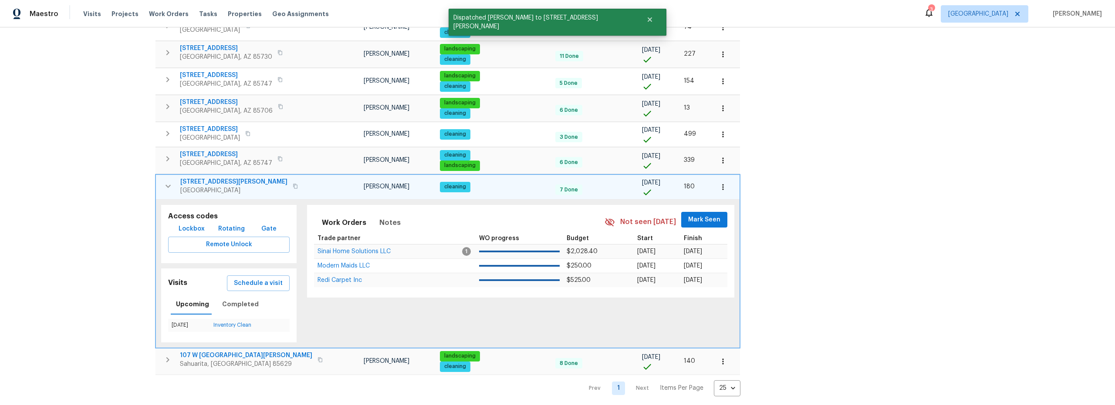
click at [167, 184] on icon "button" at bounding box center [168, 186] width 10 height 10
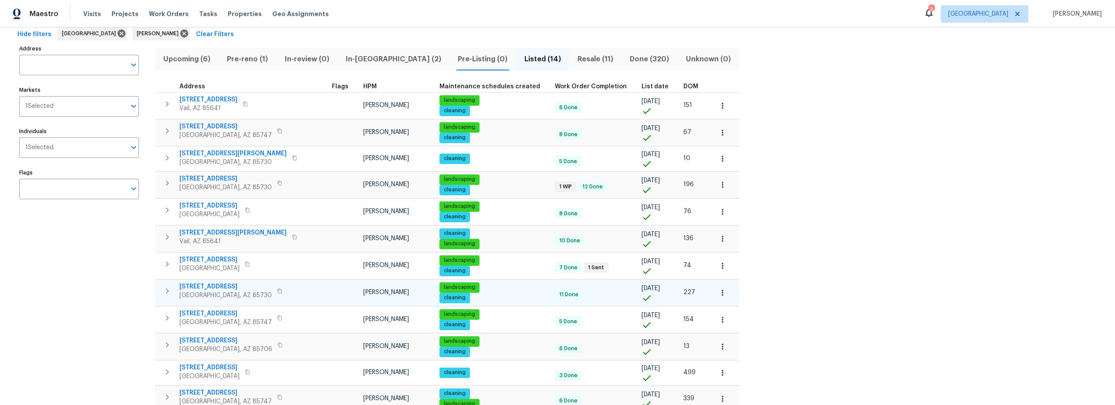
scroll to position [41, 0]
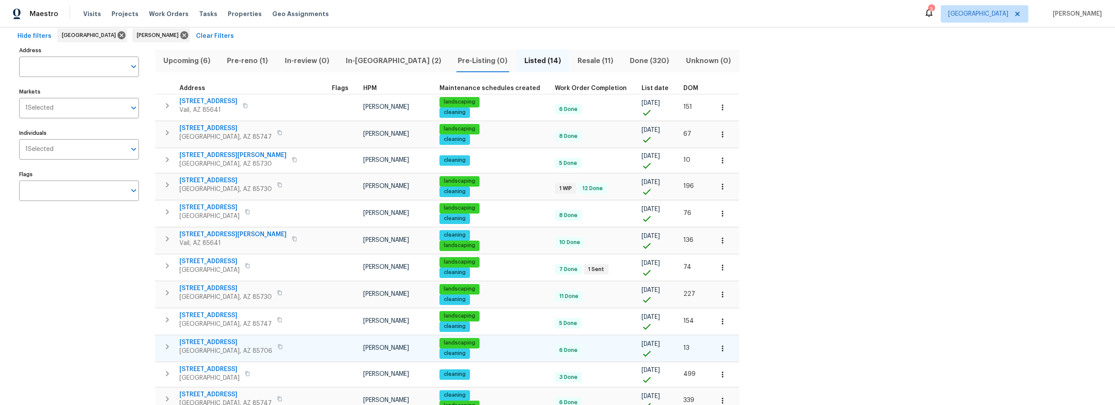
click at [718, 349] on icon "button" at bounding box center [722, 348] width 9 height 9
click at [638, 317] on p "Admin" at bounding box center [629, 315] width 18 height 9
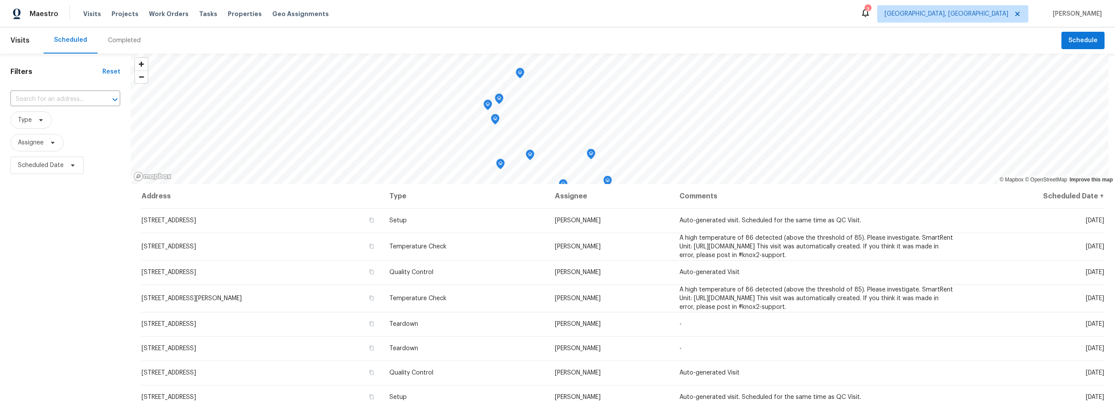
click at [122, 43] on div "Completed" at bounding box center [124, 40] width 33 height 9
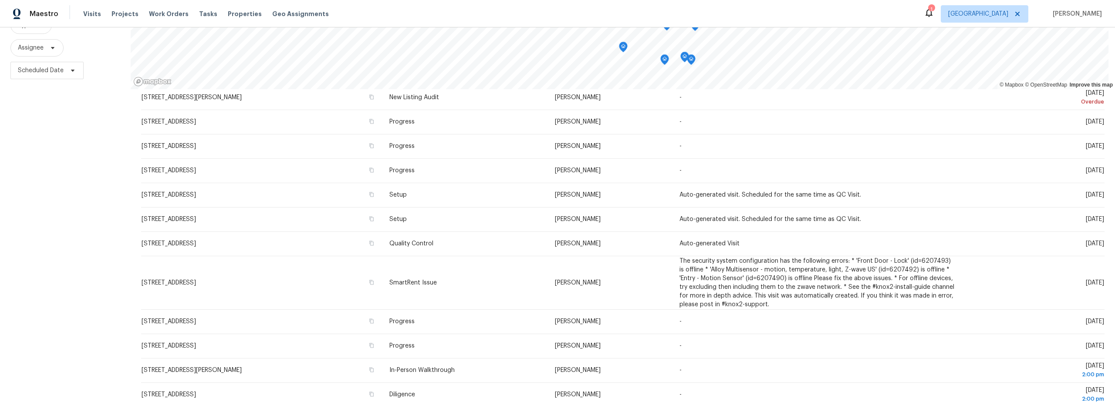
scroll to position [51, 0]
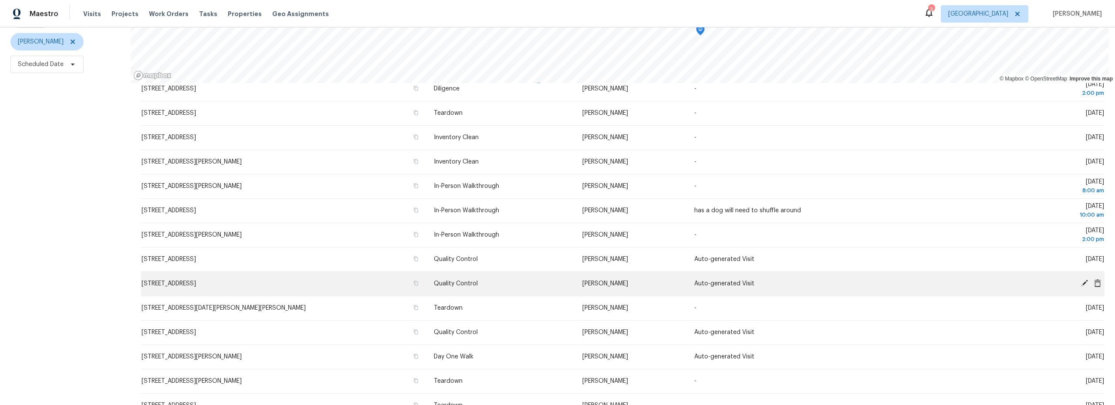
scroll to position [159, 0]
